Goal: Task Accomplishment & Management: Use online tool/utility

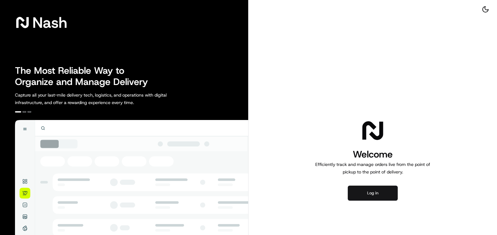
click at [371, 196] on button "Log in" at bounding box center [373, 192] width 50 height 15
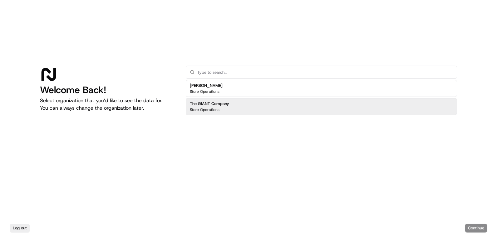
click at [289, 100] on div "The GIANT Company Store Operations" at bounding box center [321, 106] width 271 height 17
click at [475, 228] on button "Continue" at bounding box center [476, 227] width 22 height 9
